Goal: Information Seeking & Learning: Learn about a topic

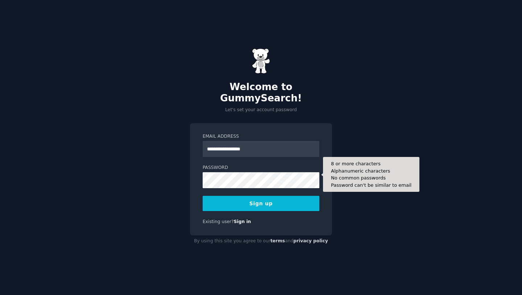
type input "**********"
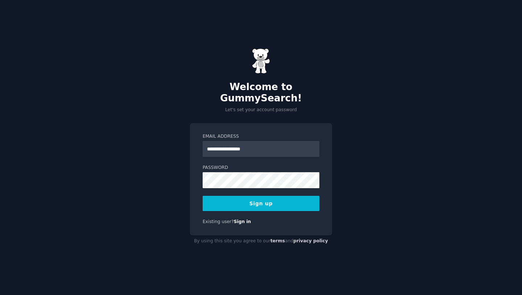
click at [274, 202] on button "Sign up" at bounding box center [261, 203] width 117 height 15
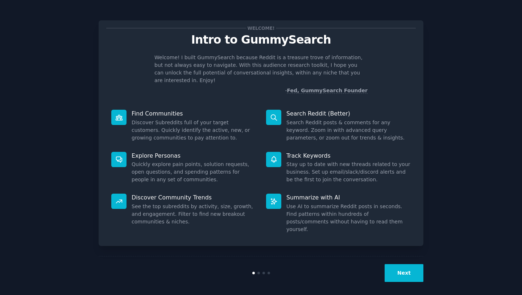
click at [401, 267] on button "Next" at bounding box center [404, 273] width 39 height 18
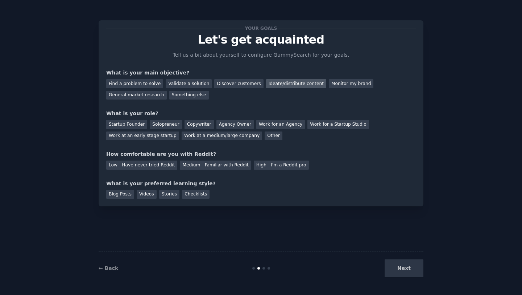
click at [307, 81] on div "Ideate/distribute content" at bounding box center [296, 83] width 60 height 9
click at [250, 86] on div "Discover customers" at bounding box center [238, 83] width 49 height 9
click at [160, 95] on div "General market research" at bounding box center [136, 95] width 61 height 9
click at [253, 81] on div "Discover customers" at bounding box center [238, 83] width 49 height 9
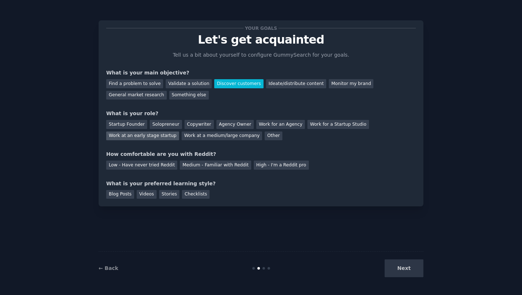
click at [166, 135] on div "Work at an early stage startup" at bounding box center [142, 135] width 73 height 9
click at [182, 161] on div "Medium - Familiar with Reddit" at bounding box center [215, 164] width 71 height 9
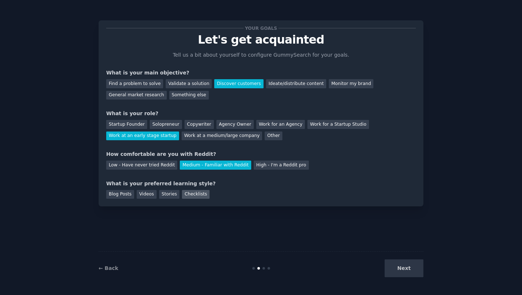
click at [186, 194] on div "Checklists" at bounding box center [196, 194] width 28 height 9
click at [404, 263] on button "Next" at bounding box center [404, 268] width 39 height 18
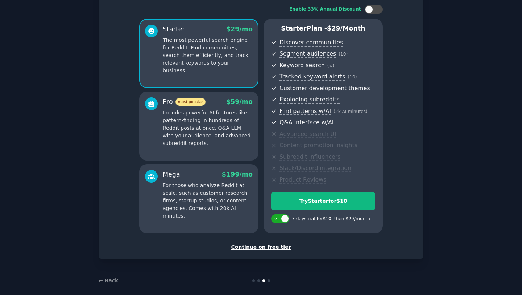
scroll to position [53, 0]
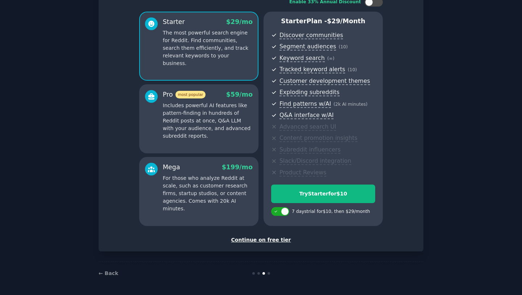
click at [274, 241] on div "Continue on free tier" at bounding box center [261, 240] width 310 height 8
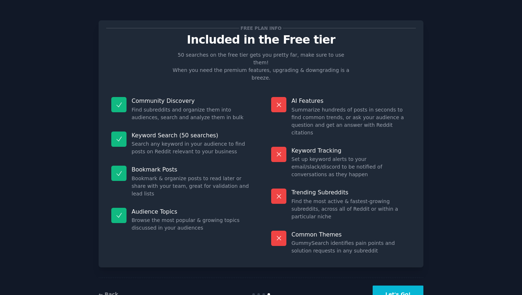
click at [386, 285] on button "Let's Go!" at bounding box center [398, 294] width 51 height 18
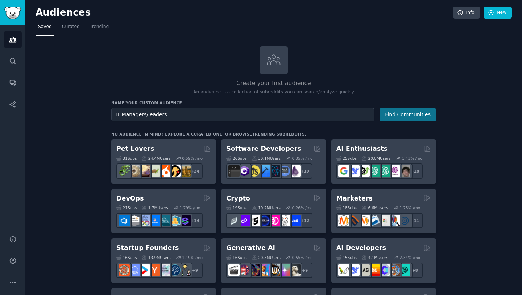
type input "IT Managers/leaders"
click at [417, 109] on button "Find Communities" at bounding box center [408, 114] width 57 height 13
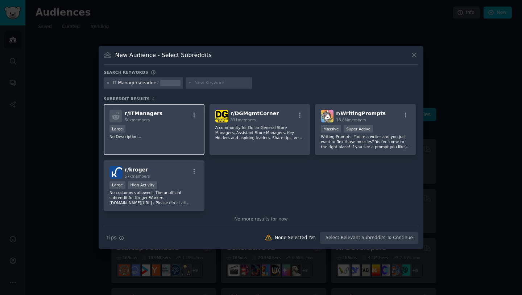
click at [173, 131] on div "Large" at bounding box center [154, 129] width 89 height 9
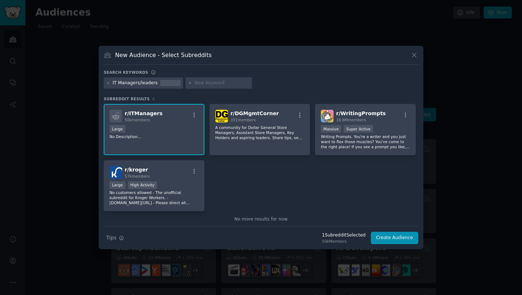
click at [223, 78] on div at bounding box center [219, 83] width 67 height 12
click at [218, 82] on input "text" at bounding box center [221, 83] width 55 height 7
type input "sysadmin"
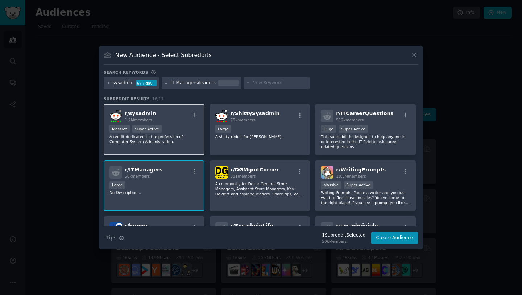
click at [132, 113] on span "r/ sysadmin" at bounding box center [141, 113] width 32 height 6
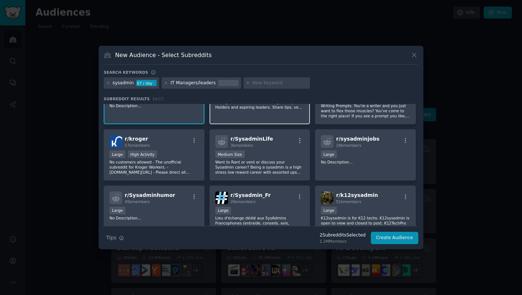
scroll to position [90, 0]
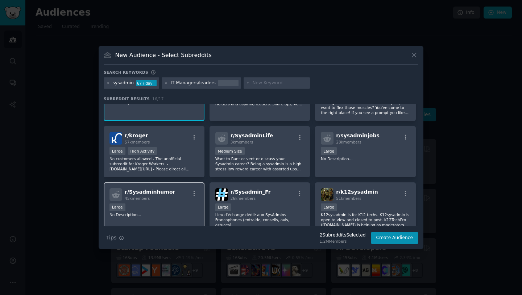
click at [162, 208] on div "Large" at bounding box center [154, 207] width 89 height 9
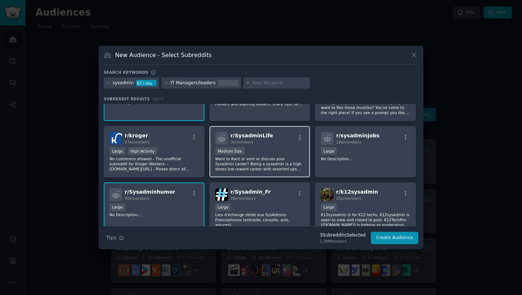
click at [254, 160] on p "Want to Rant or vent or discuss your Sysadmin career? Being a sysadmin is a hig…" at bounding box center [260, 163] width 89 height 15
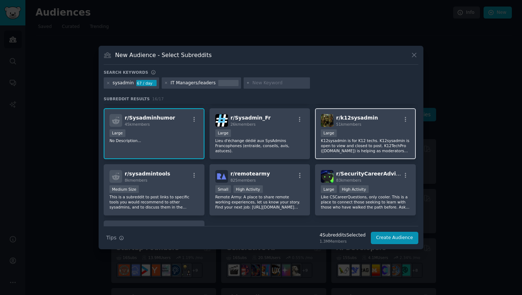
scroll to position [165, 0]
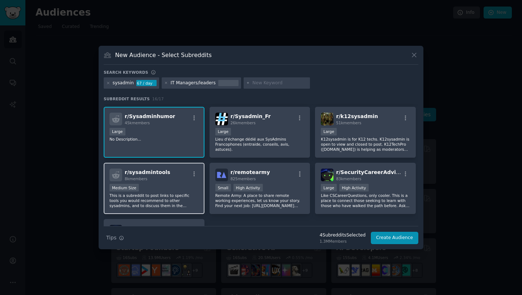
click at [179, 205] on p "This is a subreddit to post links to specific tools you would recommend to othe…" at bounding box center [154, 200] width 89 height 15
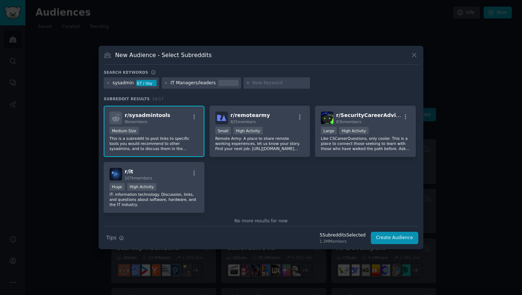
scroll to position [223, 0]
click at [179, 205] on p "IT: information technology. Discussion, links, and questions about software, ha…" at bounding box center [154, 197] width 89 height 15
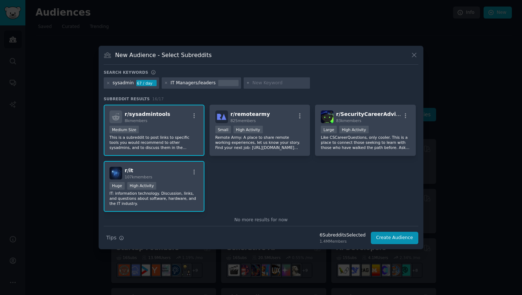
scroll to position [235, 0]
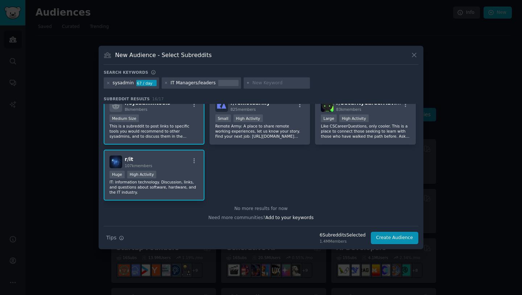
click at [267, 86] on input "text" at bounding box center [280, 83] width 55 height 7
type input "t"
click at [409, 237] on button "Create Audience" at bounding box center [395, 237] width 48 height 12
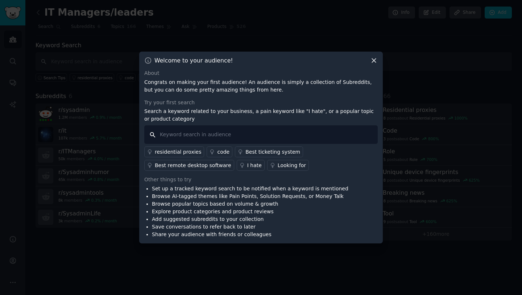
click at [193, 139] on input "text" at bounding box center [261, 134] width 234 height 19
type input "s"
type input "device management"
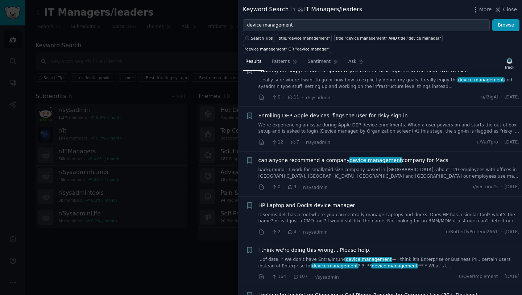
scroll to position [608, 0]
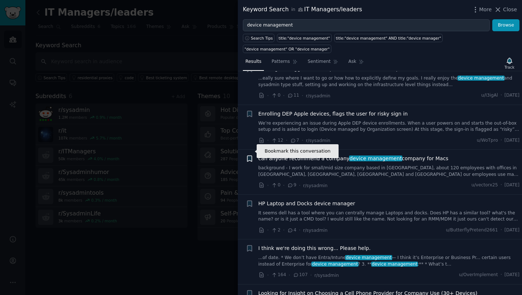
click at [249, 156] on icon "button" at bounding box center [249, 159] width 4 height 6
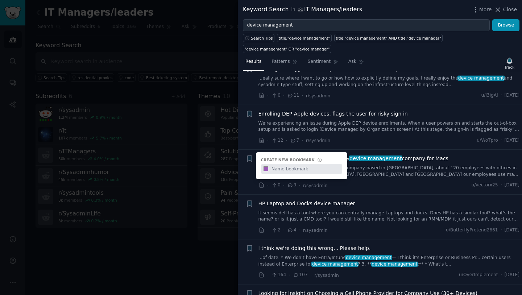
type input "R"
type input "Rayda relevant (2.0)"
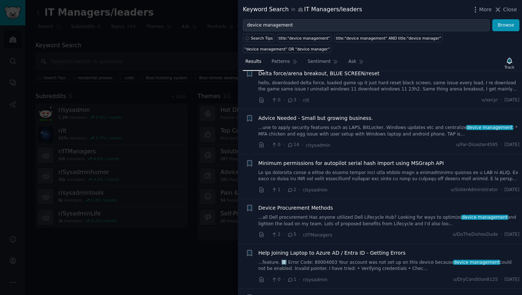
scroll to position [1265, 0]
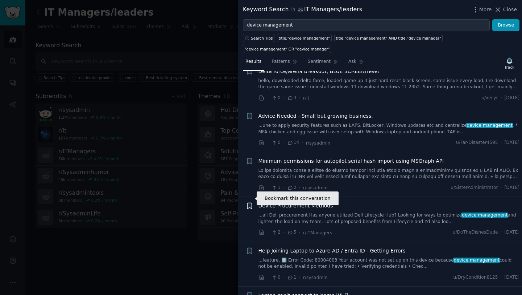
click at [250, 203] on icon "button" at bounding box center [249, 206] width 4 height 6
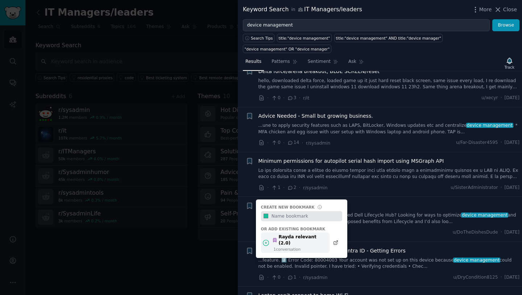
click at [266, 239] on icon at bounding box center [266, 243] width 8 height 8
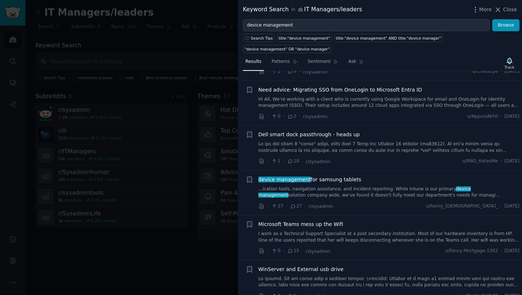
scroll to position [1793, 0]
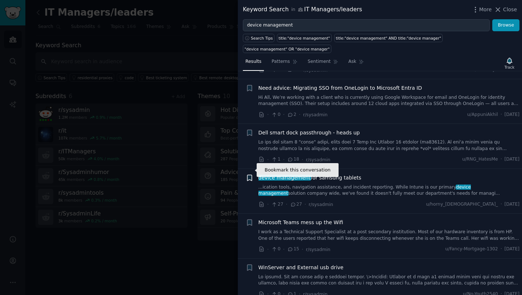
click at [250, 175] on icon "button" at bounding box center [249, 178] width 4 height 6
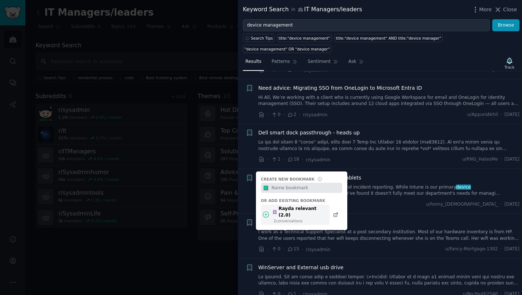
click at [267, 210] on icon at bounding box center [266, 214] width 8 height 8
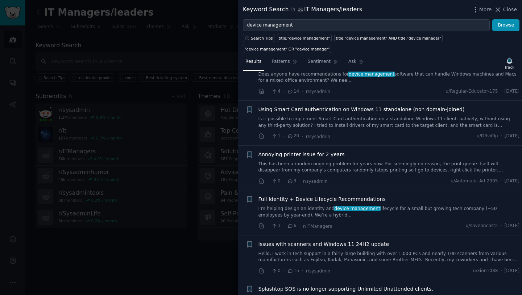
scroll to position [3075, 0]
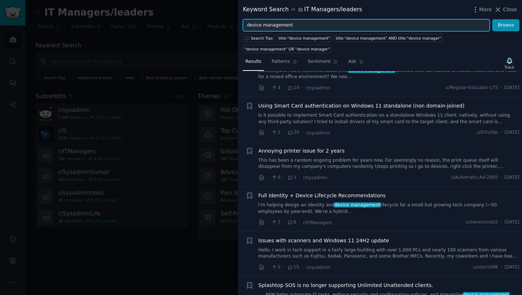
click at [313, 26] on input "device management" at bounding box center [366, 25] width 247 height 12
drag, startPoint x: 313, startPoint y: 26, endPoint x: 234, endPoint y: 26, distance: 79.8
click at [234, 26] on div "Keyword Search in IT Managers/leaders More Close device management Browse Searc…" at bounding box center [261, 147] width 522 height 295
type input "deel it"
click at [493, 19] on button "Browse" at bounding box center [506, 25] width 27 height 12
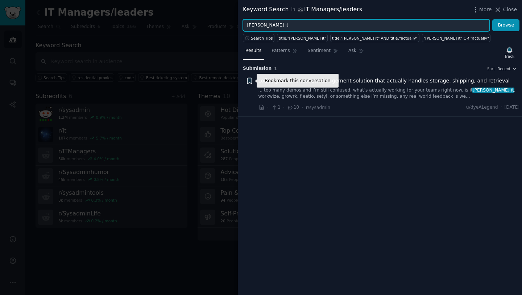
click at [251, 80] on icon "button" at bounding box center [249, 81] width 4 height 6
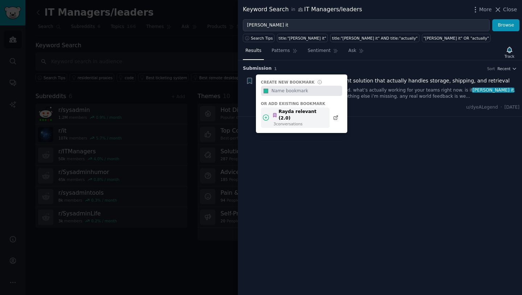
click at [267, 114] on icon at bounding box center [266, 118] width 8 height 8
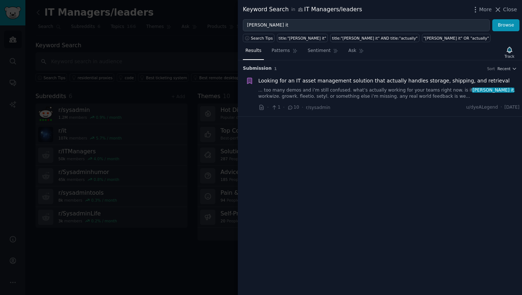
click at [295, 78] on span "Looking for an IT asset management solution that actually handles storage, ship…" at bounding box center [384, 81] width 251 height 8
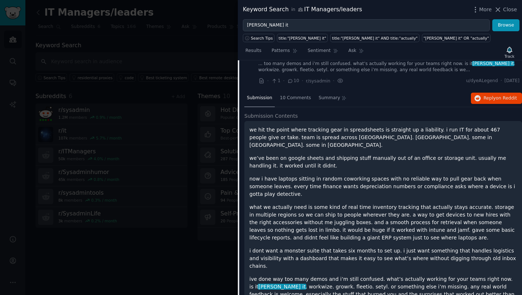
scroll to position [40, 0]
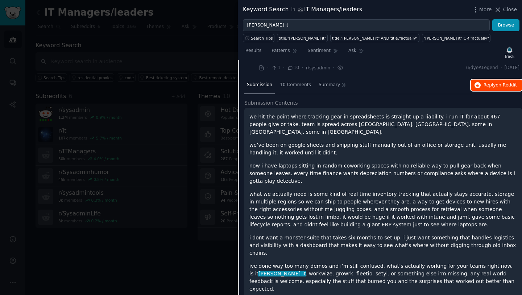
click at [485, 83] on span "Reply on Reddit" at bounding box center [500, 85] width 33 height 7
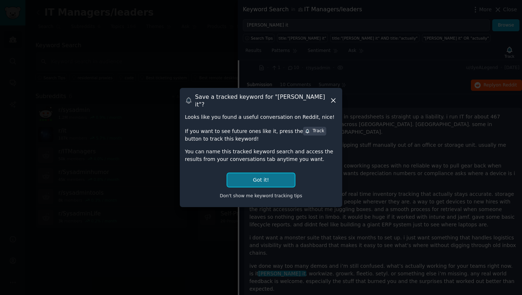
click at [238, 173] on button "Got it!" at bounding box center [260, 179] width 67 height 13
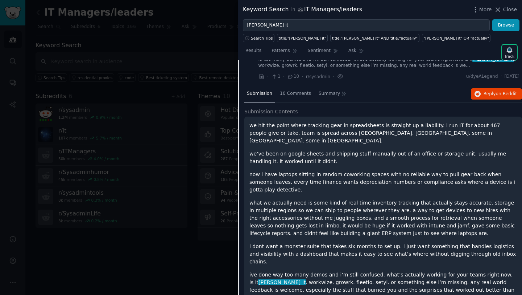
scroll to position [28, 0]
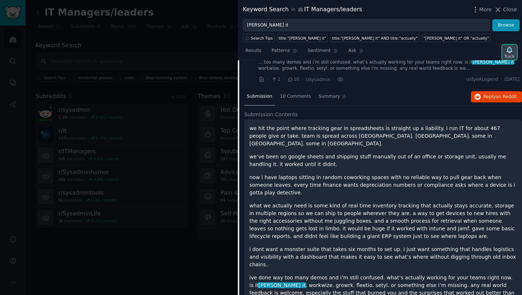
click at [509, 54] on div "Track" at bounding box center [510, 56] width 10 height 5
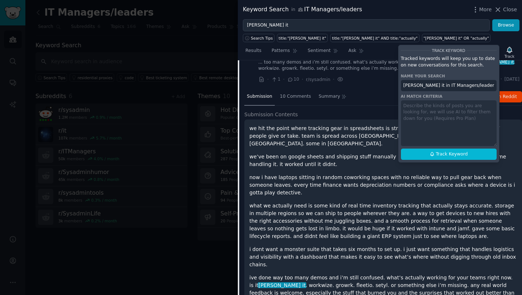
drag, startPoint x: 467, startPoint y: 87, endPoint x: 399, endPoint y: 88, distance: 68.6
click at [399, 88] on div "Track Keyword Tracked keywords will keep you up to date on new conversations fo…" at bounding box center [449, 104] width 102 height 118
click at [408, 104] on div "Track Keyword Tracked keywords will keep you up to date on new conversations fo…" at bounding box center [449, 104] width 102 height 118
click at [409, 109] on div "Track Keyword Tracked keywords will keep you up to date on new conversations fo…" at bounding box center [449, 104] width 102 height 118
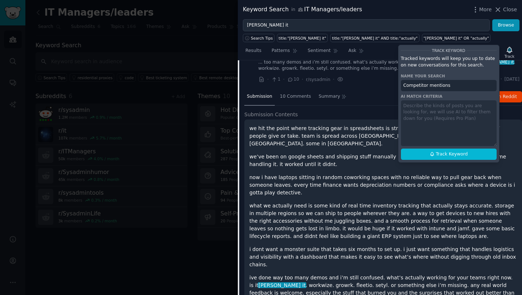
click at [418, 111] on div "Track Keyword Tracked keywords will keep you up to date on new conversations fo…" at bounding box center [449, 104] width 102 height 118
click at [418, 110] on div "Track Keyword Tracked keywords will keep you up to date on new conversations fo…" at bounding box center [449, 104] width 102 height 118
click at [448, 87] on input "Competitor mentions" at bounding box center [449, 86] width 96 height 12
drag, startPoint x: 492, startPoint y: 85, endPoint x: 448, endPoint y: 86, distance: 43.9
click at [448, 86] on input "Competitor mentions to follow through" at bounding box center [449, 86] width 96 height 12
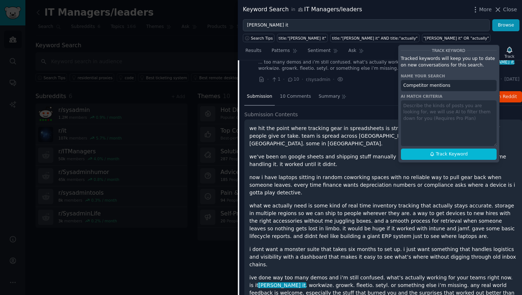
drag, startPoint x: 452, startPoint y: 85, endPoint x: 406, endPoint y: 88, distance: 46.6
click at [406, 88] on input "Competitor mentions" at bounding box center [449, 86] width 96 height 12
click at [436, 154] on span "Track Keyword" at bounding box center [452, 154] width 32 height 7
type input "Conversation opportunities"
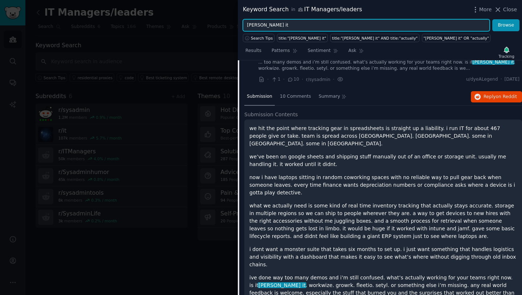
drag, startPoint x: 267, startPoint y: 24, endPoint x: 239, endPoint y: 24, distance: 28.3
click at [239, 24] on div "deel it Browse" at bounding box center [380, 25] width 284 height 12
type input "Rayda"
click at [493, 19] on button "Browse" at bounding box center [506, 25] width 27 height 12
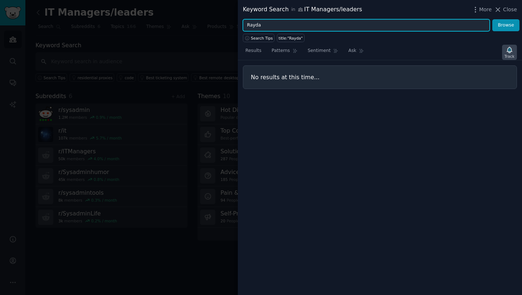
click at [509, 51] on icon "button" at bounding box center [509, 50] width 5 height 6
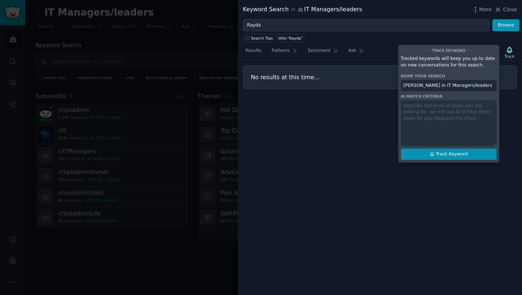
click at [446, 153] on span "Track Keyword" at bounding box center [452, 154] width 32 height 7
type input "Rayda in IT Managers/leaders"
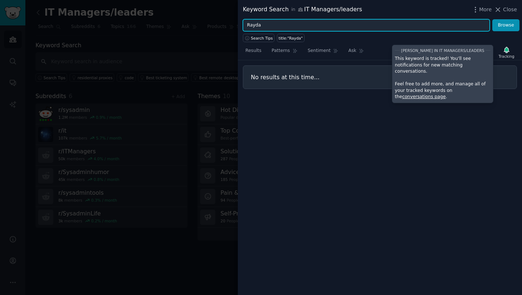
click at [254, 28] on input "Rayda" at bounding box center [366, 25] width 247 height 12
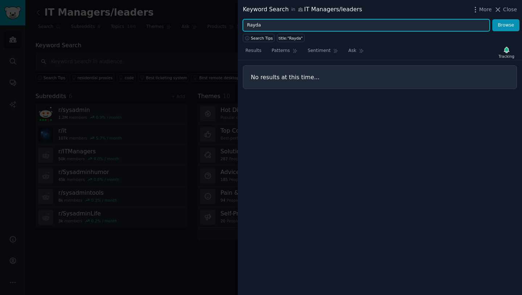
click at [254, 28] on input "Rayda" at bounding box center [366, 25] width 247 height 12
drag, startPoint x: 272, startPoint y: 26, endPoint x: 248, endPoint y: 24, distance: 24.1
click at [248, 24] on input "Allwhere" at bounding box center [366, 25] width 247 height 12
click at [246, 25] on input "device procurement" at bounding box center [366, 25] width 247 height 12
click at [493, 19] on button "Browse" at bounding box center [506, 25] width 27 height 12
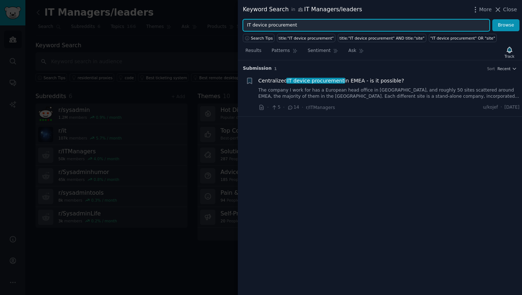
click at [277, 26] on input "IT device procurement" at bounding box center [366, 25] width 247 height 12
type input "IT device management"
click at [493, 19] on button "Browse" at bounding box center [506, 25] width 27 height 12
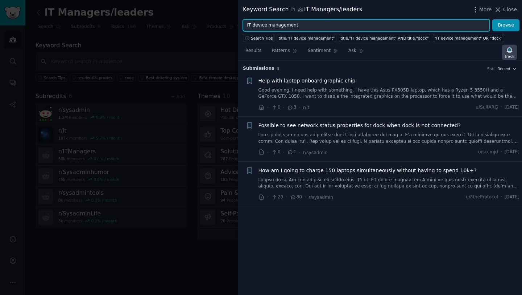
click at [508, 54] on div "Track" at bounding box center [510, 56] width 10 height 5
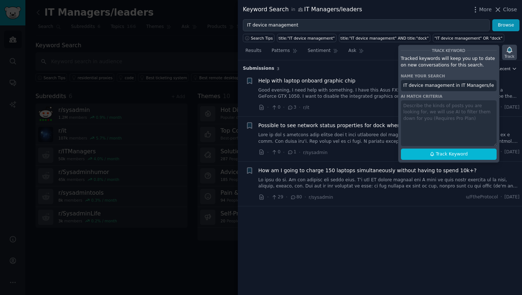
scroll to position [0, 5]
click at [438, 152] on span "Track Keyword" at bounding box center [452, 154] width 32 height 7
type input "IT device management in IT Managers/leaders"
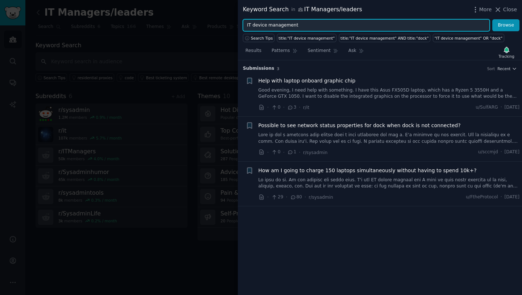
drag, startPoint x: 312, startPoint y: 25, endPoint x: 243, endPoint y: 24, distance: 68.9
click at [243, 24] on input "IT device management" at bounding box center [366, 25] width 247 height 12
type input "Workwize"
click at [493, 19] on button "Browse" at bounding box center [506, 25] width 27 height 12
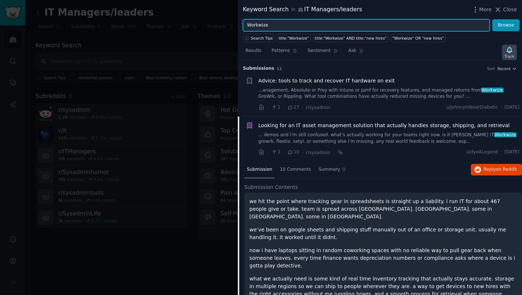
click at [506, 54] on div "Track" at bounding box center [510, 56] width 10 height 5
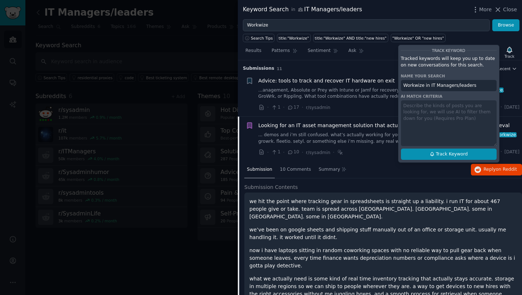
click at [434, 153] on icon at bounding box center [432, 153] width 5 height 5
type input "Workwize in IT Managers/leaders"
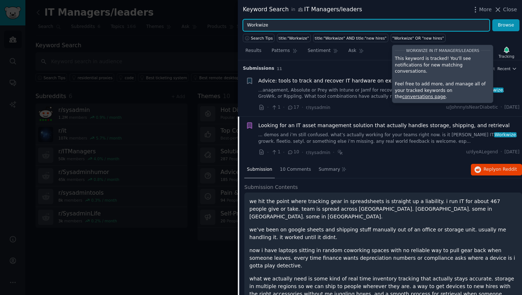
click at [258, 26] on input "Workwize" at bounding box center [366, 25] width 247 height 12
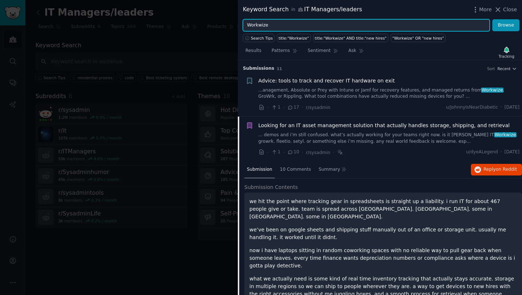
click at [258, 26] on input "Workwize" at bounding box center [366, 25] width 247 height 12
type input "Growrk"
click at [493, 19] on button "Browse" at bounding box center [506, 25] width 27 height 12
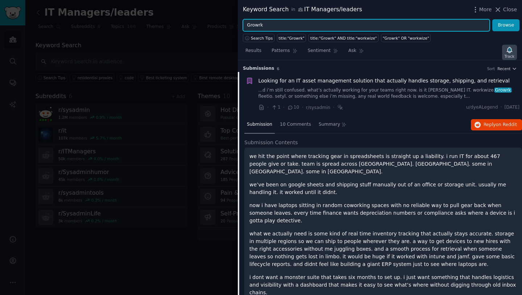
click at [508, 49] on icon "button" at bounding box center [509, 50] width 5 height 6
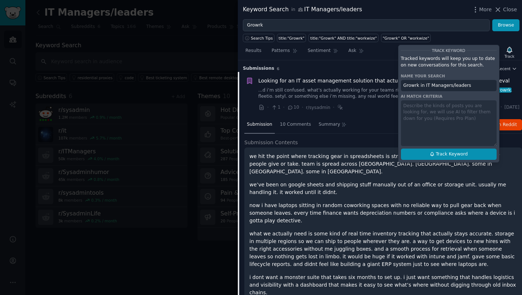
click at [447, 153] on span "Track Keyword" at bounding box center [452, 154] width 32 height 7
type input "Growrk in IT Managers/leaders"
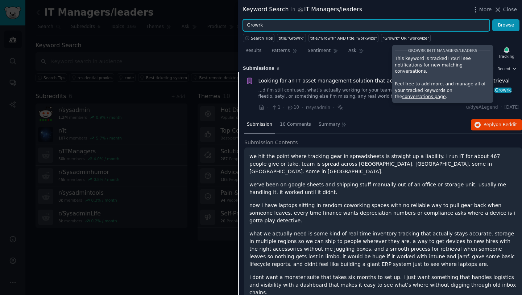
click at [256, 26] on input "Growrk" at bounding box center [366, 25] width 247 height 12
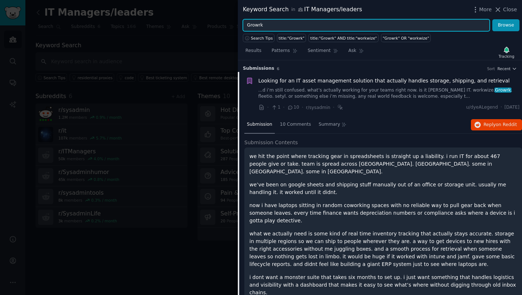
click at [256, 26] on input "Growrk" at bounding box center [366, 25] width 247 height 12
type input "Allwhere"
click at [493, 19] on button "Browse" at bounding box center [506, 25] width 27 height 12
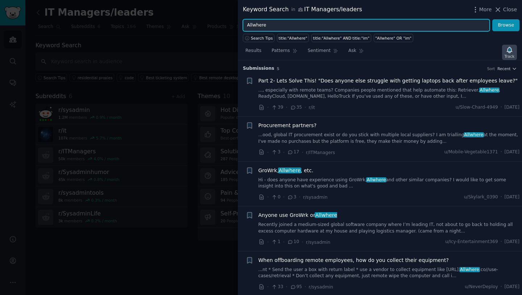
click at [510, 49] on icon "button" at bounding box center [509, 50] width 5 height 6
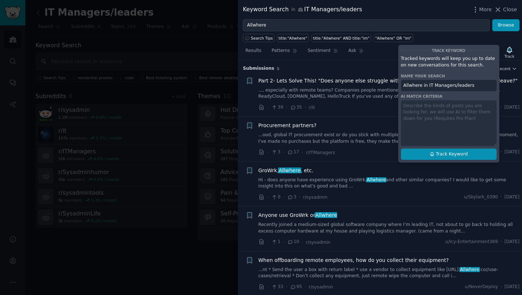
click at [440, 153] on span "Track Keyword" at bounding box center [452, 154] width 32 height 7
type input "Allwhere in IT Managers/leaders"
click at [328, 107] on div "· 39 · 35 · r/it u/Slow-Chard-4949 · Wed 7/23/2025" at bounding box center [390, 107] width 262 height 8
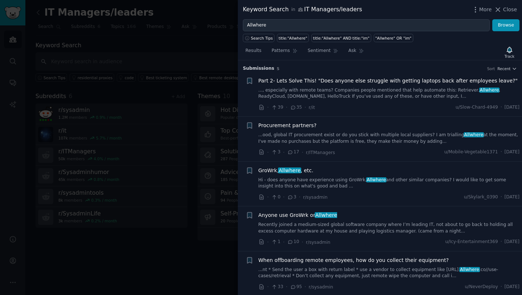
click at [285, 88] on link "..., especially with remote teams? Companies people mentioned that help automat…" at bounding box center [390, 93] width 262 height 13
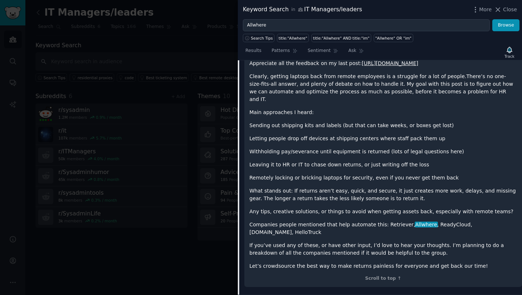
scroll to position [94, 0]
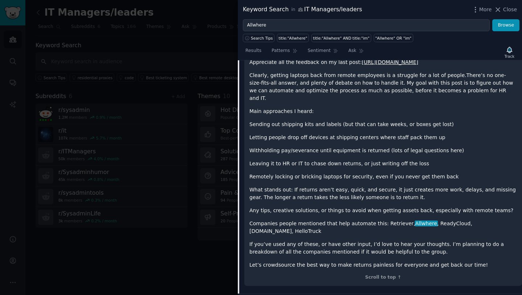
click at [362, 65] on link "https://www.reddit.com/r/it/comments/1m39opp/does_anyone_else_struggle_with_get…" at bounding box center [390, 62] width 57 height 6
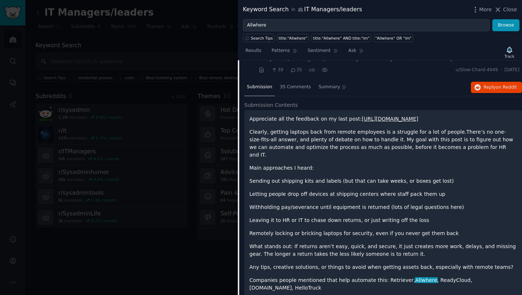
scroll to position [0, 0]
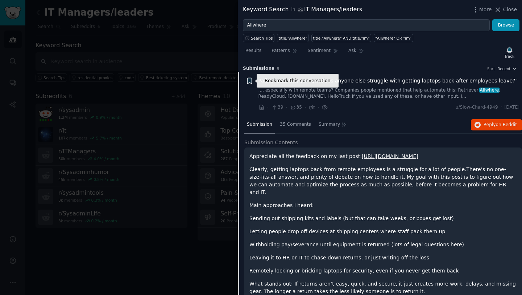
click at [252, 78] on icon "button" at bounding box center [249, 81] width 4 height 6
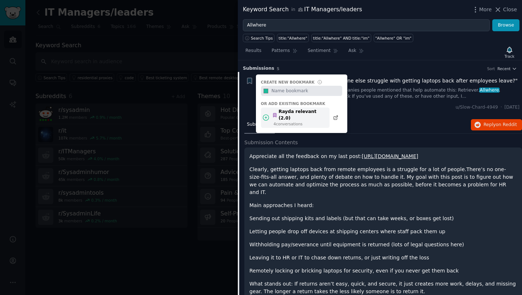
click at [265, 117] on icon at bounding box center [266, 118] width 6 height 6
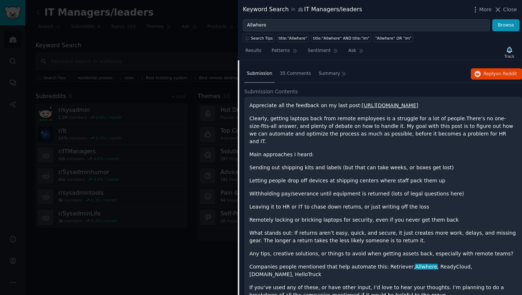
scroll to position [53, 0]
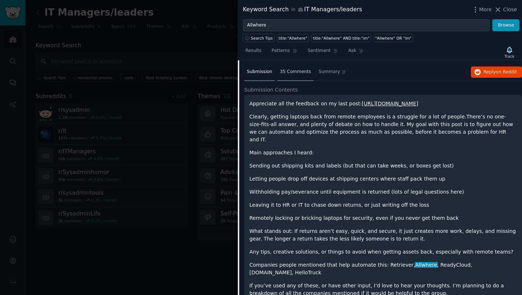
click at [301, 77] on div "35 Comments" at bounding box center [296, 71] width 36 height 17
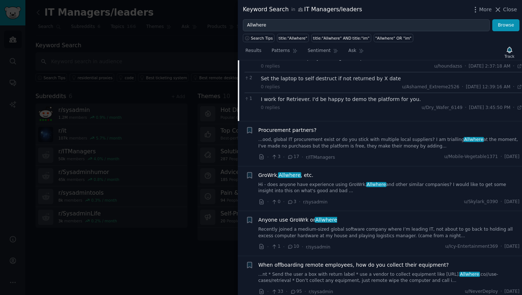
scroll to position [243, 0]
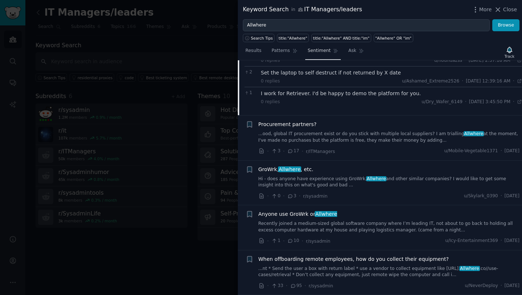
click at [315, 48] on span "Sentiment" at bounding box center [319, 51] width 23 height 7
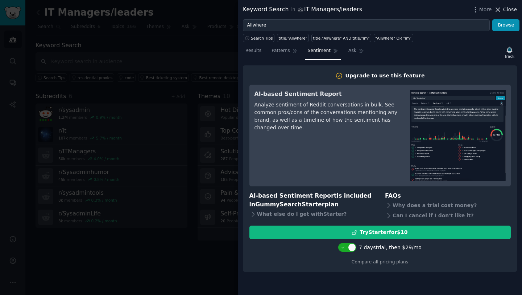
click at [502, 11] on icon at bounding box center [499, 10] width 8 height 8
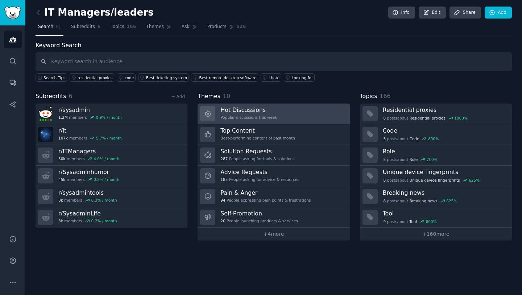
click at [254, 109] on h3 "Hot Discussions" at bounding box center [249, 110] width 57 height 8
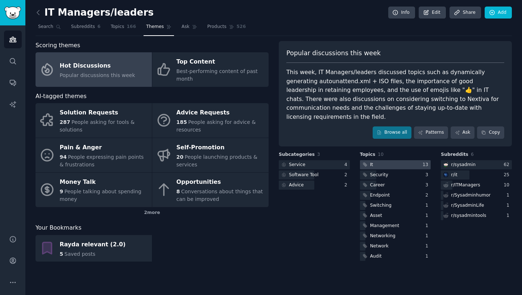
click at [381, 160] on div at bounding box center [395, 164] width 71 height 9
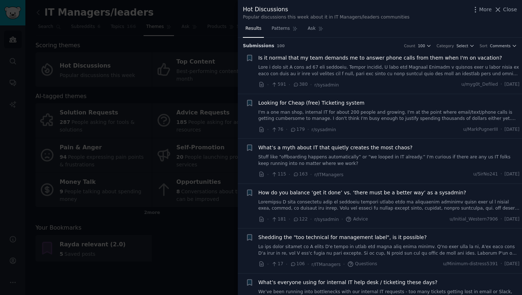
click at [371, 159] on link "Stuff like “offboarding happens automatically” or “we looped in IT already.” I'…" at bounding box center [390, 160] width 262 height 13
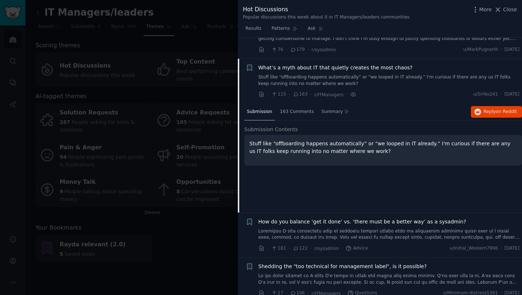
scroll to position [101, 0]
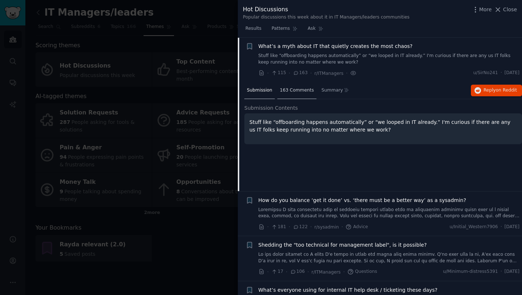
click at [308, 94] on div "163 Comments" at bounding box center [297, 90] width 39 height 17
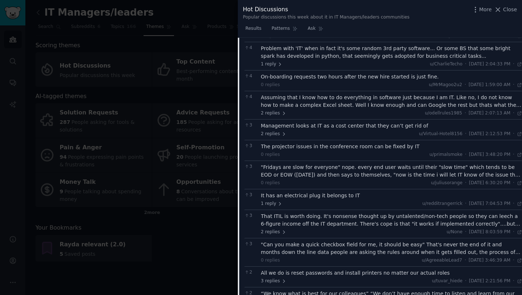
scroll to position [537, 0]
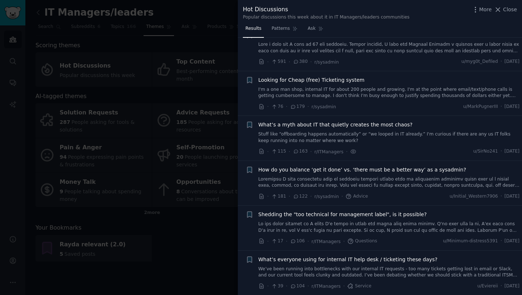
scroll to position [28, 0]
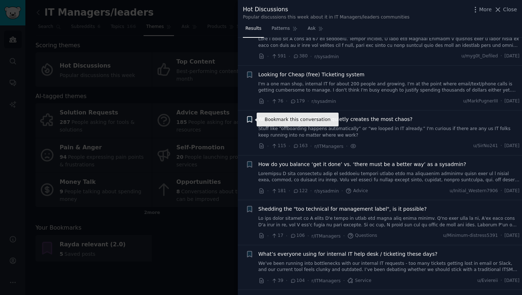
click at [249, 120] on icon "button" at bounding box center [249, 119] width 4 height 6
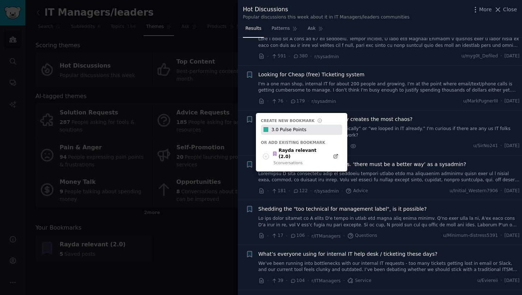
type input "3.0 Pulse Points"
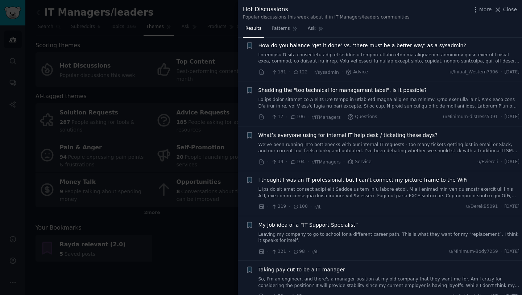
scroll to position [153, 0]
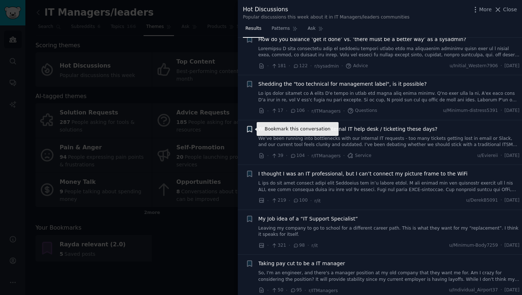
click at [250, 128] on icon "button" at bounding box center [249, 129] width 4 height 6
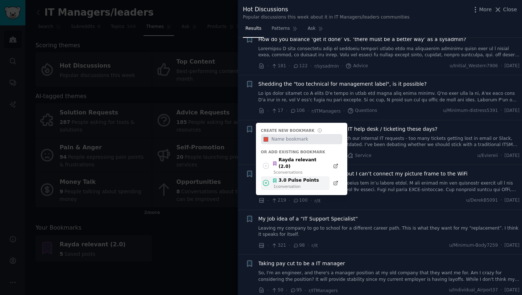
click at [265, 179] on icon at bounding box center [266, 183] width 8 height 8
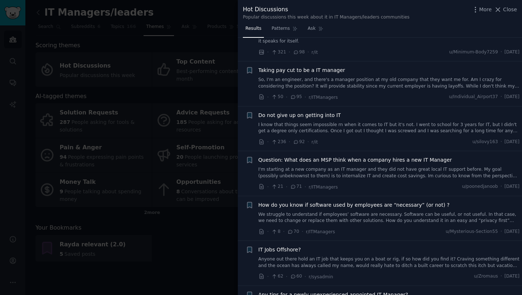
scroll to position [348, 0]
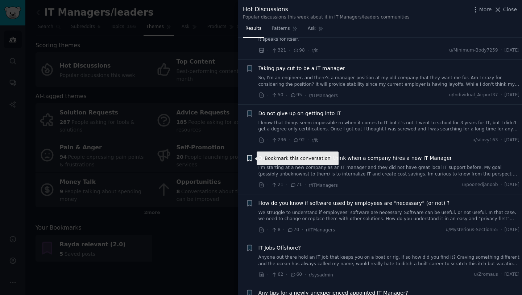
click at [250, 159] on icon "button" at bounding box center [249, 158] width 4 height 6
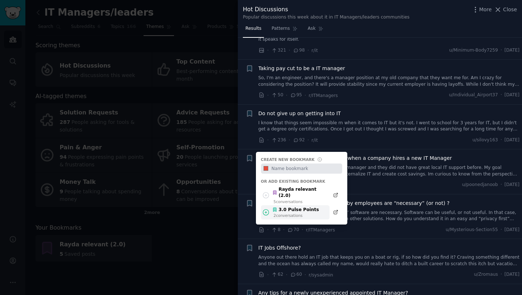
click at [264, 208] on icon at bounding box center [266, 212] width 8 height 8
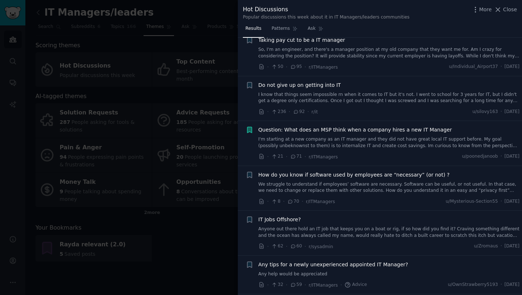
scroll to position [378, 0]
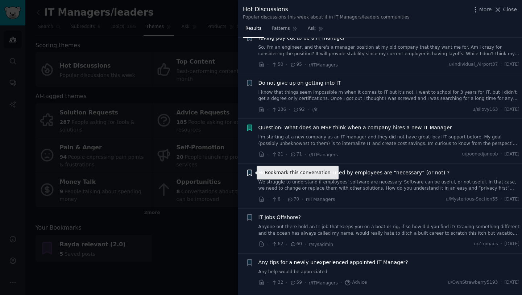
click at [251, 175] on icon "button" at bounding box center [250, 173] width 8 height 8
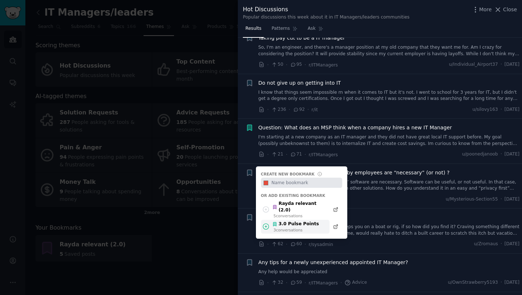
click at [265, 223] on icon at bounding box center [266, 226] width 6 height 6
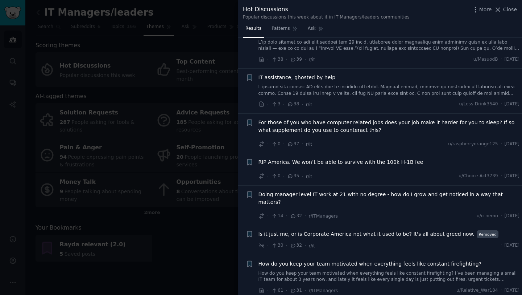
scroll to position [906, 0]
